Goal: Transaction & Acquisition: Obtain resource

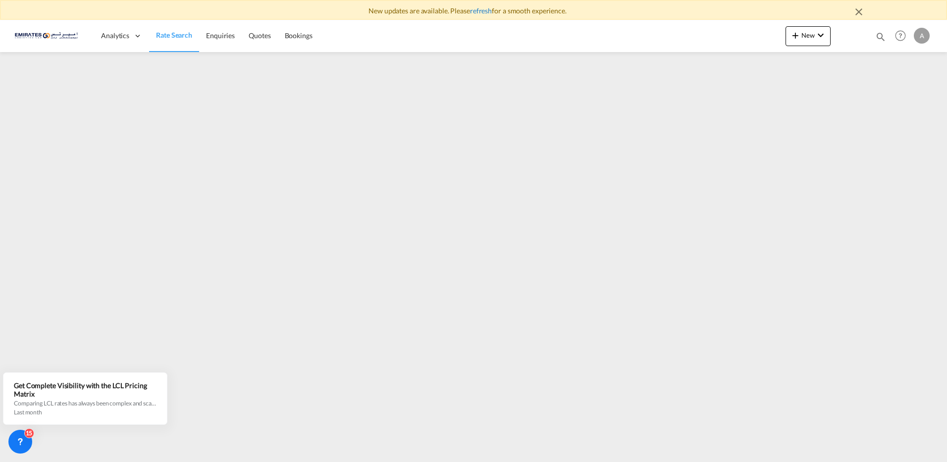
click at [477, 11] on link "refresh" at bounding box center [481, 10] width 22 height 8
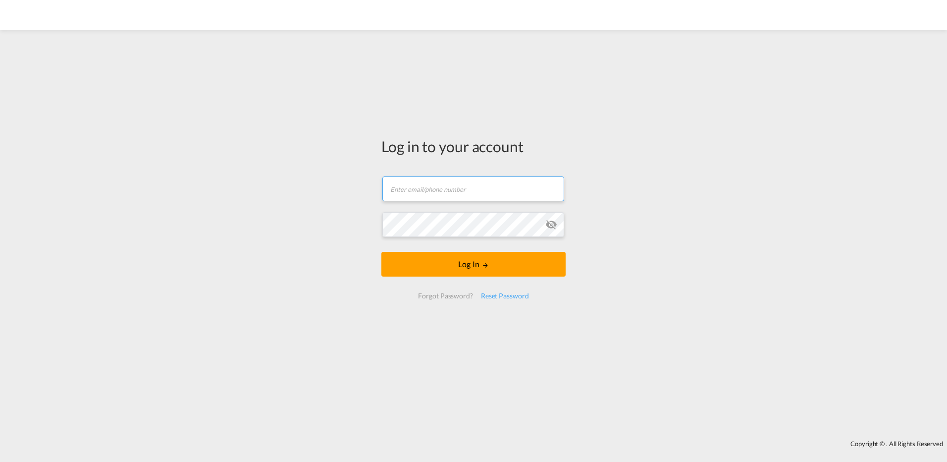
type input "[EMAIL_ADDRESS][DOMAIN_NAME]"
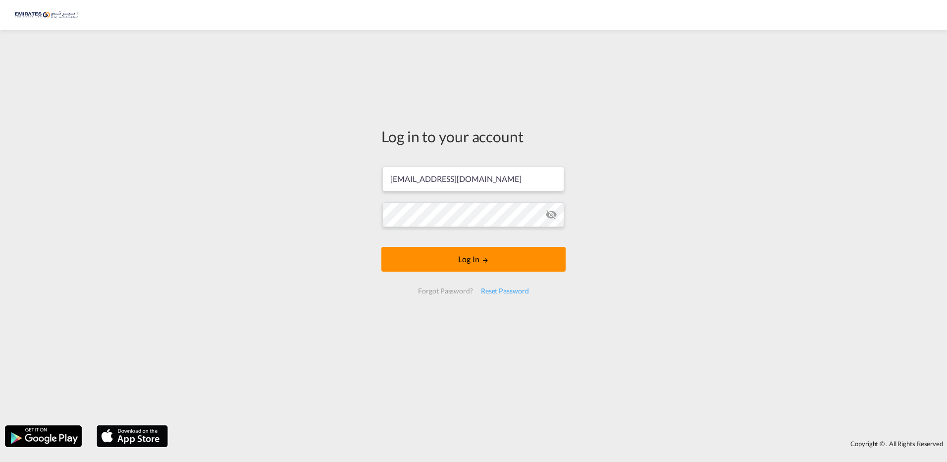
click at [461, 258] on button "Log In" at bounding box center [473, 259] width 184 height 25
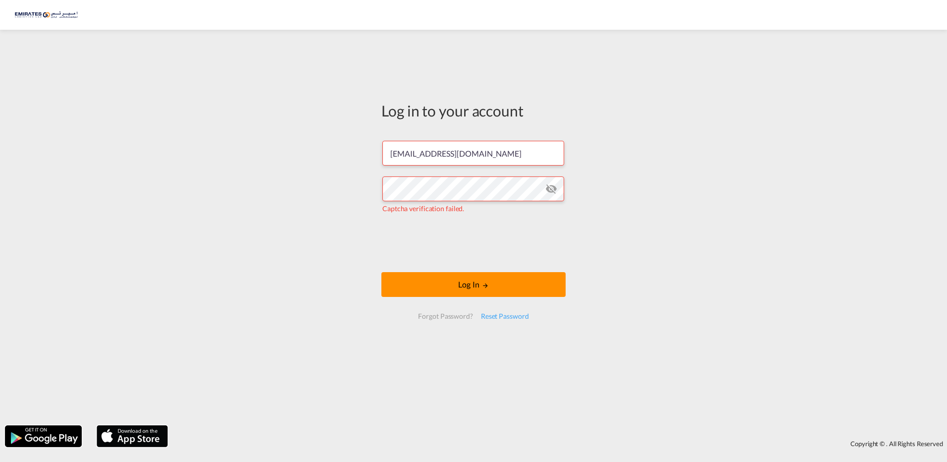
click at [423, 283] on button "Log In" at bounding box center [473, 284] width 184 height 25
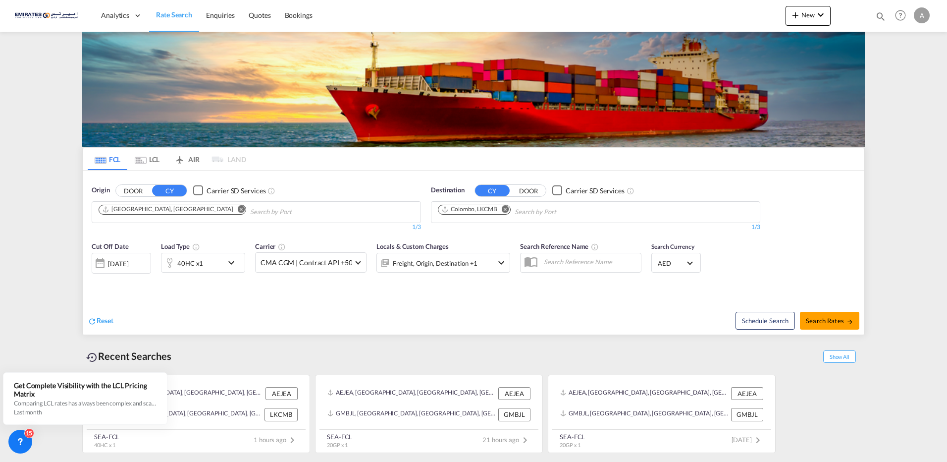
click at [505, 210] on md-icon "Remove" at bounding box center [505, 208] width 7 height 7
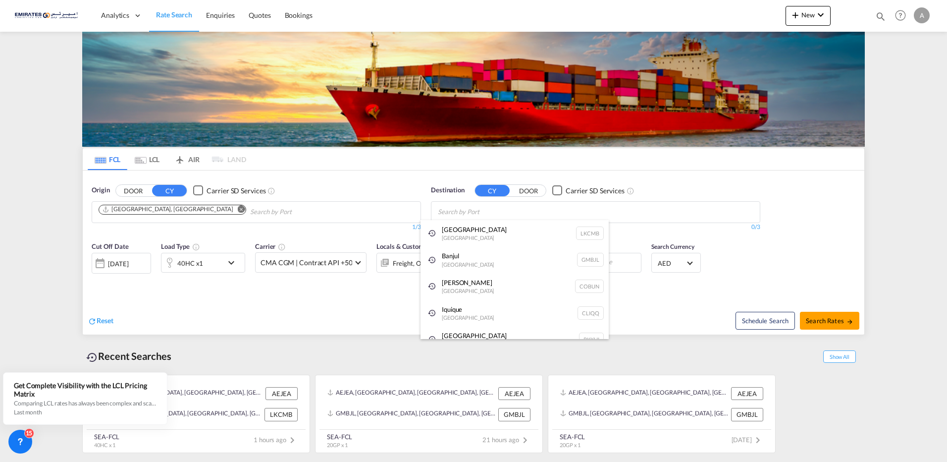
type input "H"
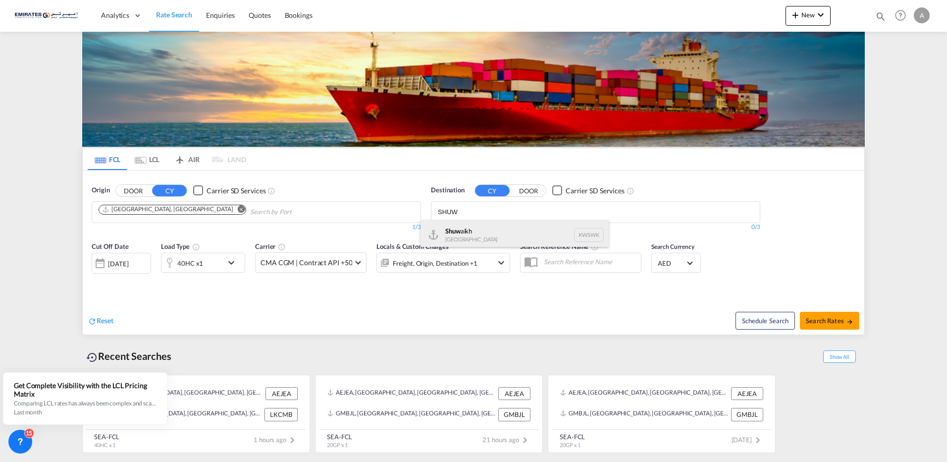
type input "SHUW"
click at [495, 237] on div "Shuw aikh [GEOGRAPHIC_DATA] KWSWK" at bounding box center [514, 235] width 188 height 30
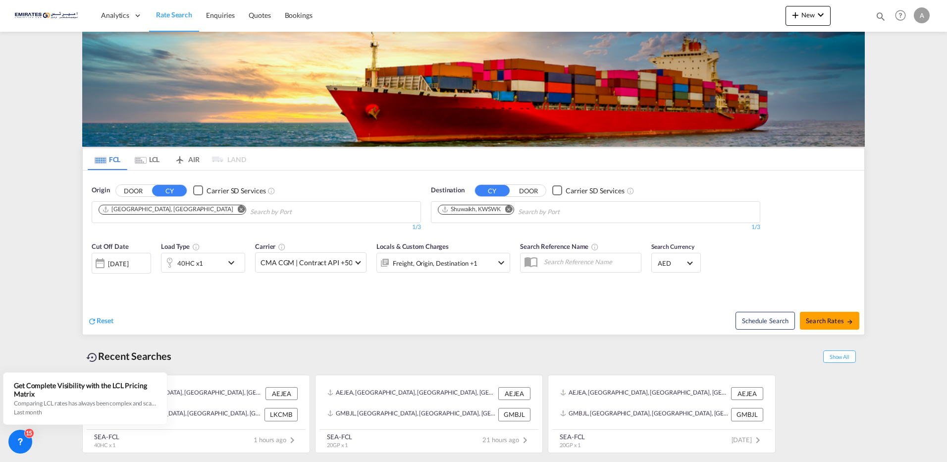
click at [230, 262] on md-icon "icon-chevron-down" at bounding box center [233, 263] width 17 height 12
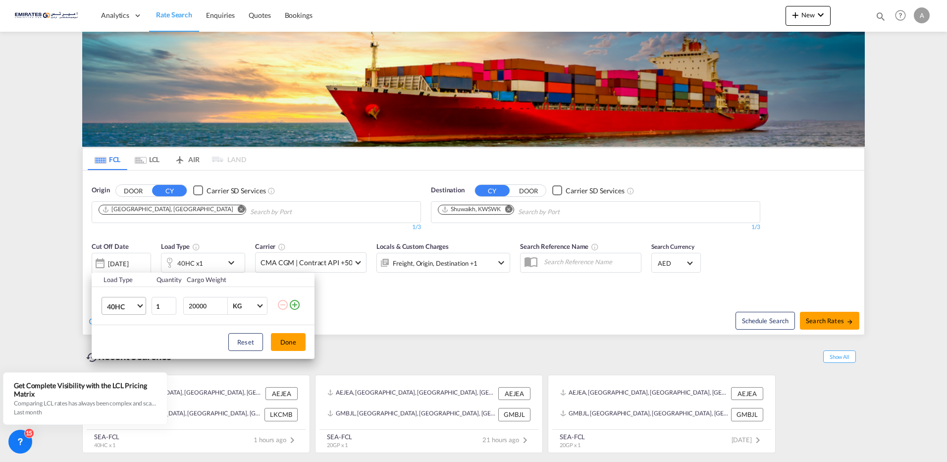
click at [140, 303] on span "Choose: \a40HC" at bounding box center [139, 304] width 5 height 5
click at [119, 261] on div "20GP" at bounding box center [115, 259] width 17 height 10
click at [296, 341] on button "Done" at bounding box center [288, 342] width 35 height 18
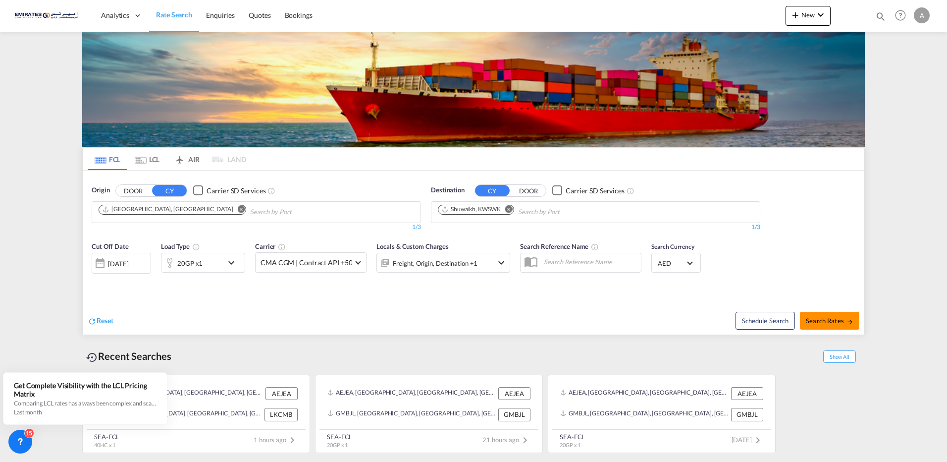
click at [825, 318] on span "Search Rates" at bounding box center [830, 320] width 48 height 8
type input "AEJEA to KWSWK / [DATE]"
